Goal: Information Seeking & Learning: Learn about a topic

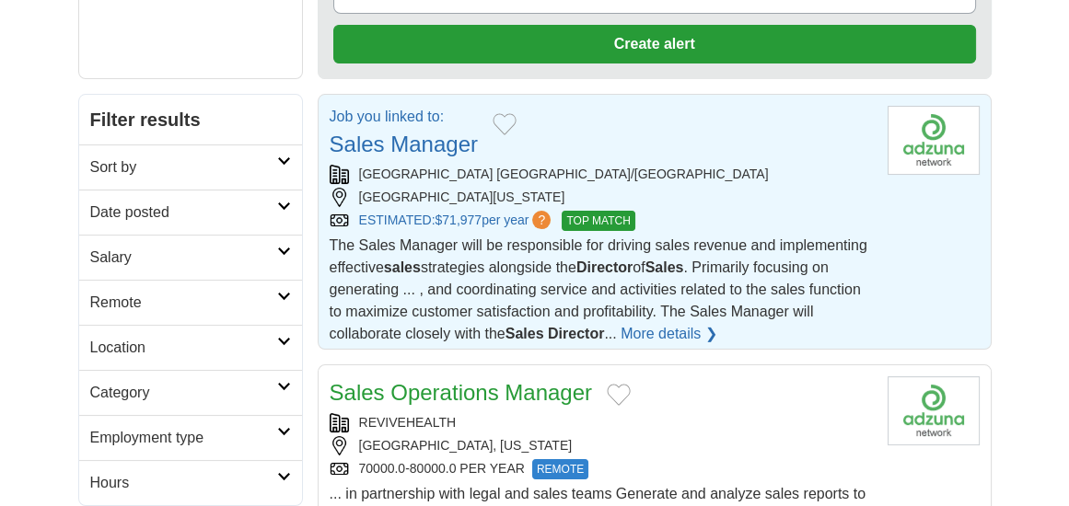
scroll to position [312, 0]
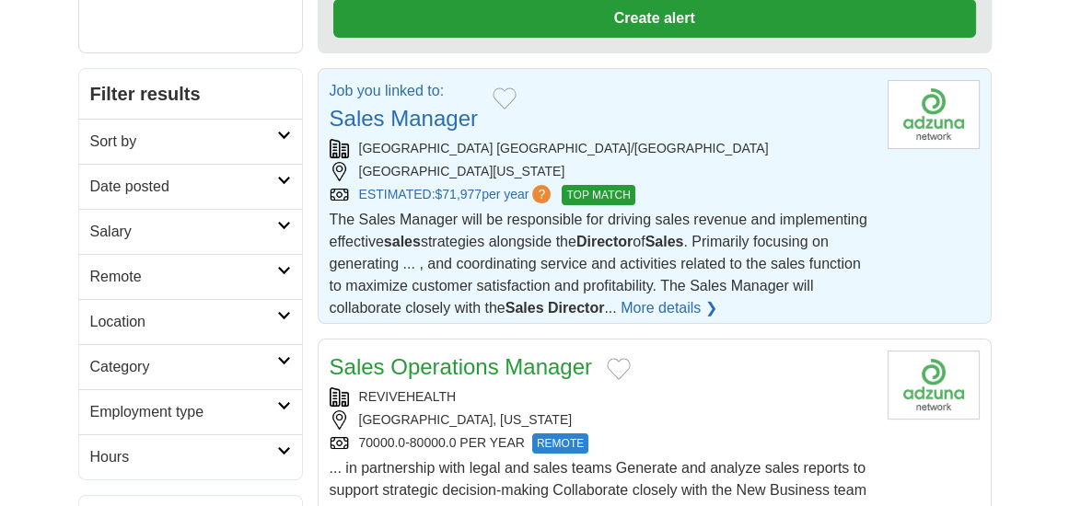
click at [687, 309] on link "More details ❯" at bounding box center [669, 308] width 97 height 22
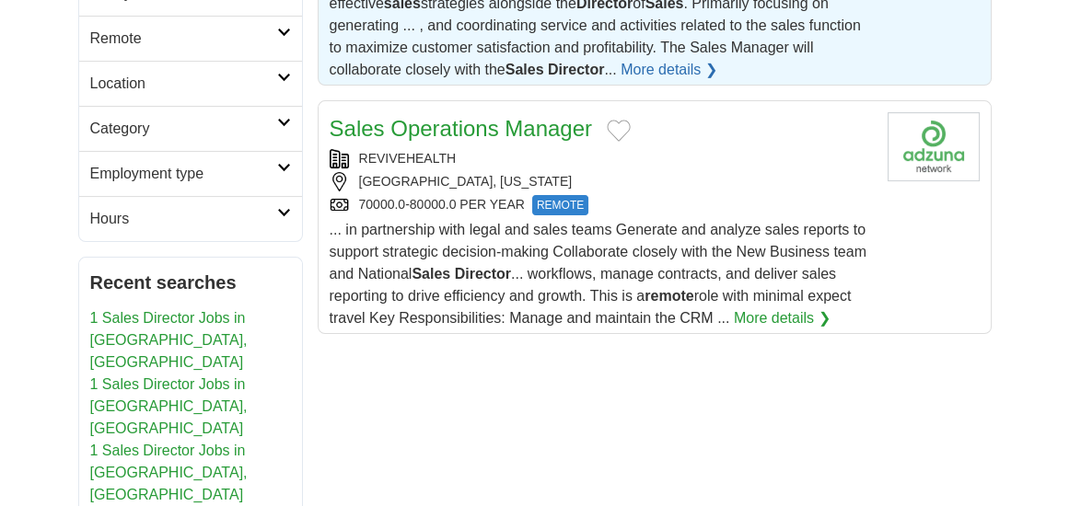
scroll to position [564, 0]
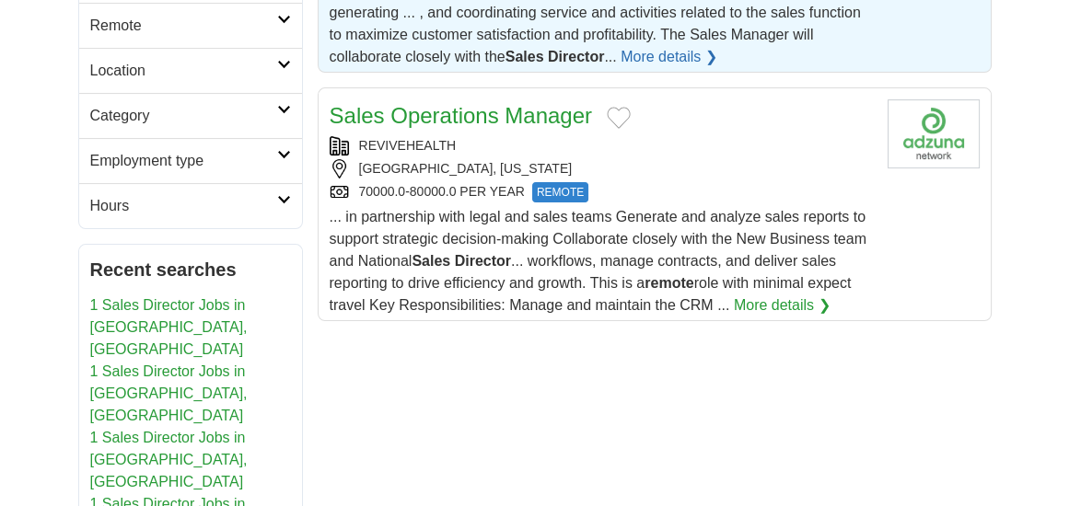
click at [422, 122] on link "Sales Operations Manager" at bounding box center [461, 115] width 263 height 25
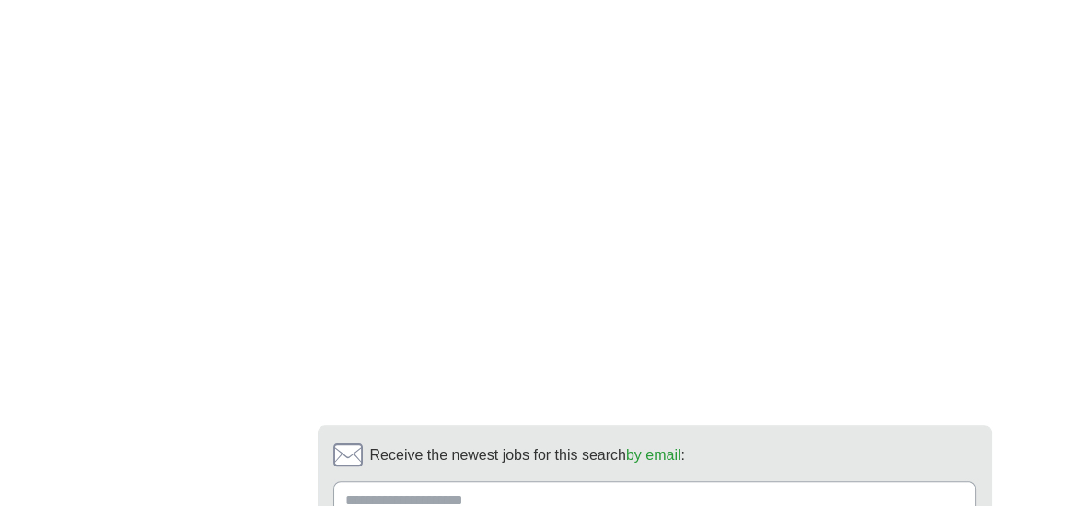
scroll to position [1531, 0]
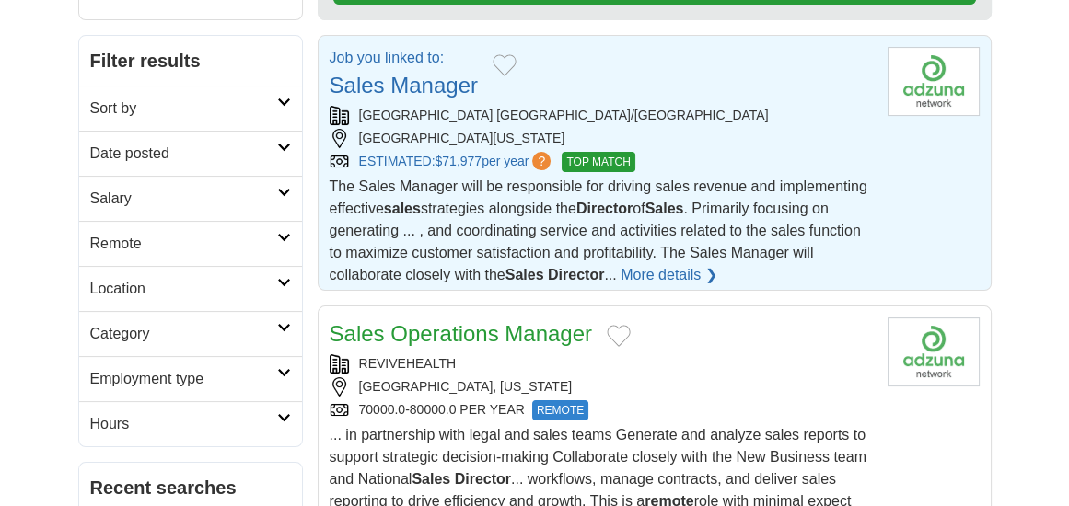
scroll to position [354, 0]
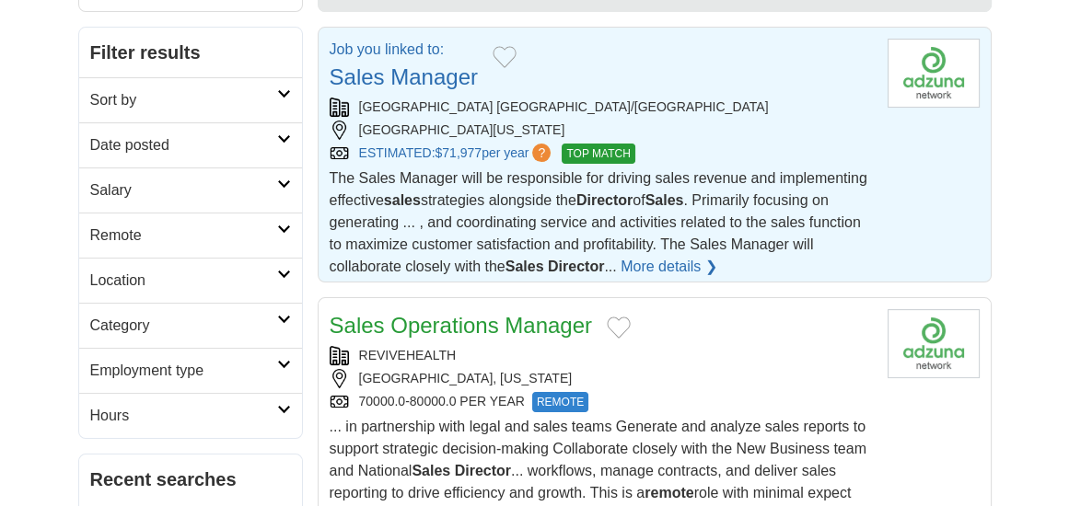
click at [676, 263] on link "More details ❯" at bounding box center [669, 267] width 97 height 22
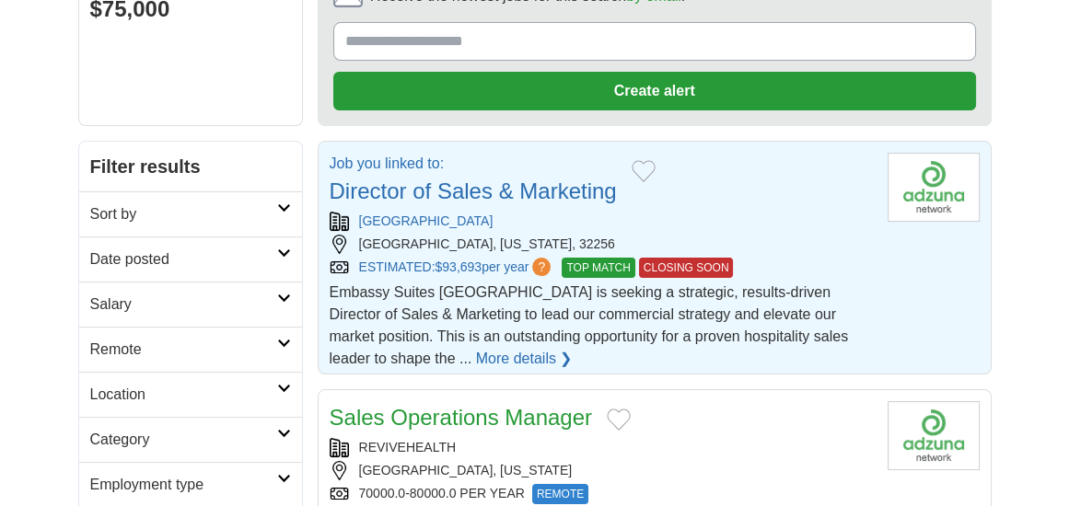
scroll to position [244, 0]
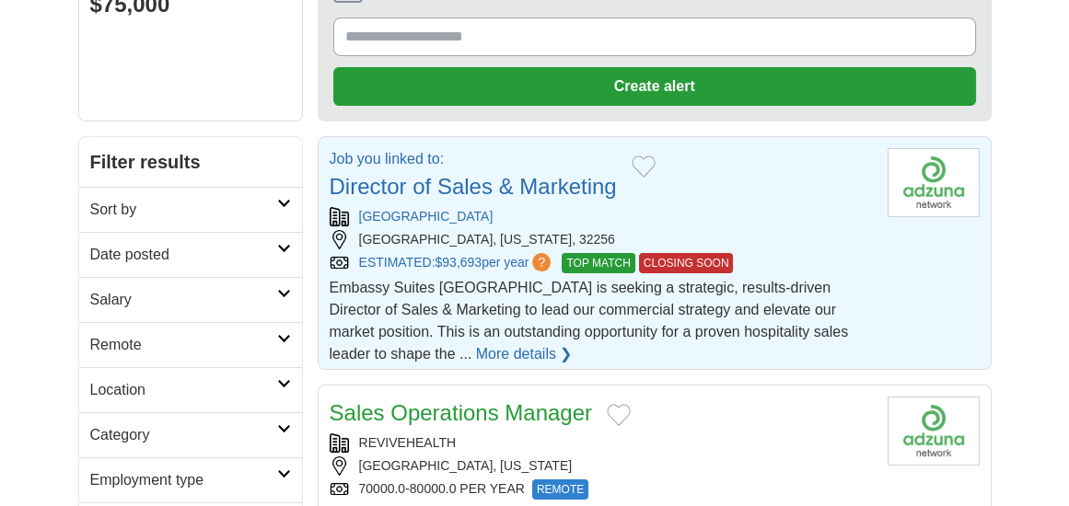
click at [531, 354] on link "More details ❯" at bounding box center [524, 354] width 97 height 22
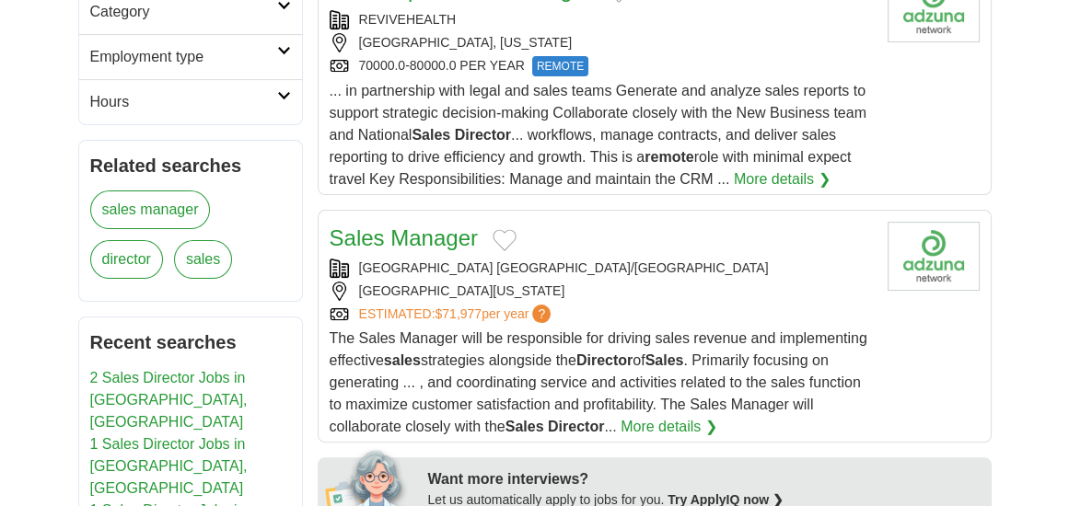
scroll to position [678, 0]
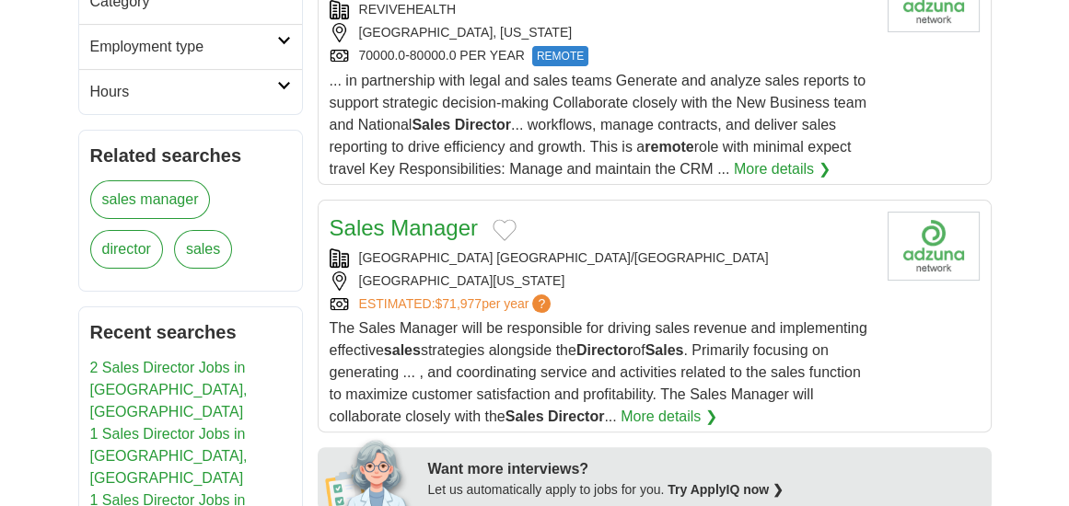
click at [751, 169] on link "More details ❯" at bounding box center [782, 169] width 97 height 22
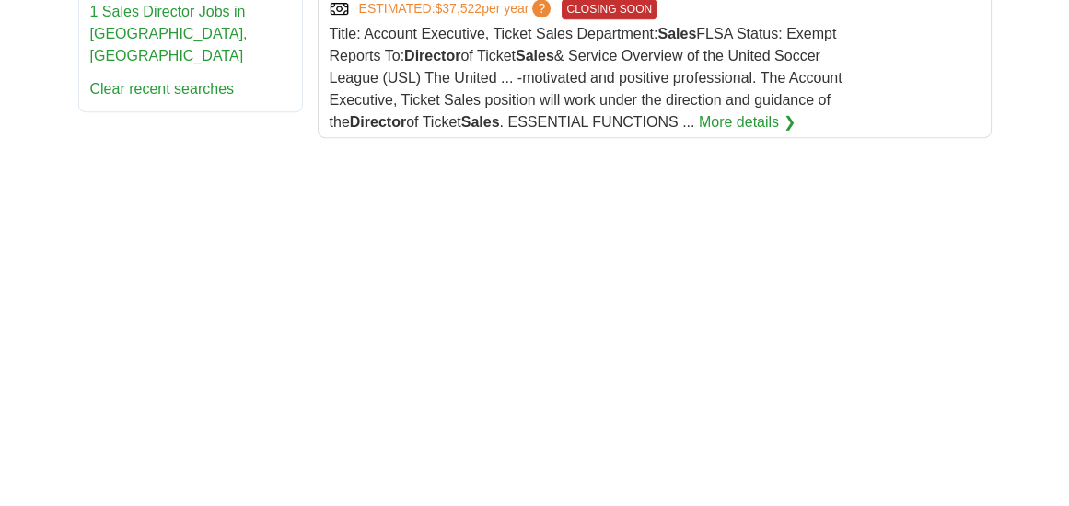
scroll to position [1304, 0]
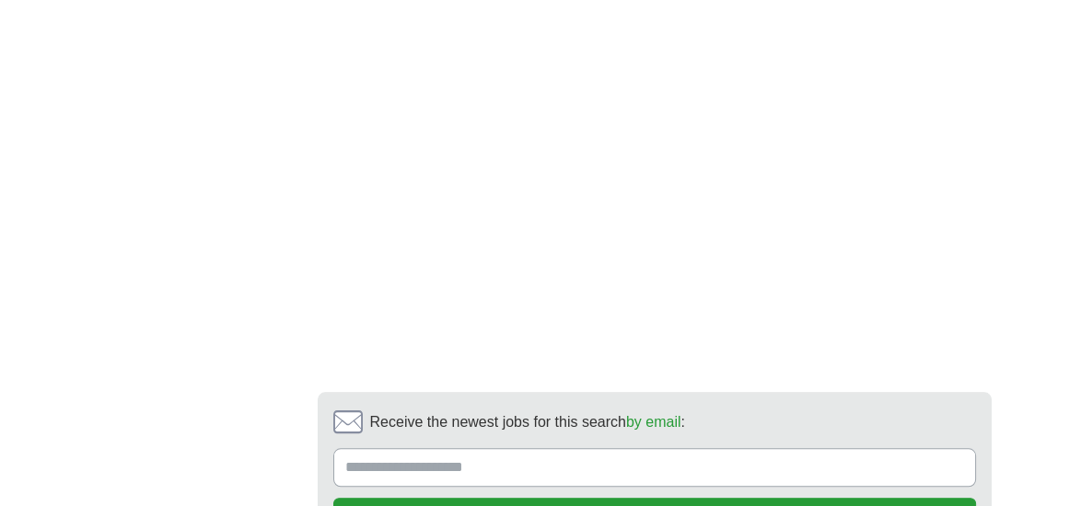
scroll to position [2055, 0]
